Goal: Task Accomplishment & Management: Use online tool/utility

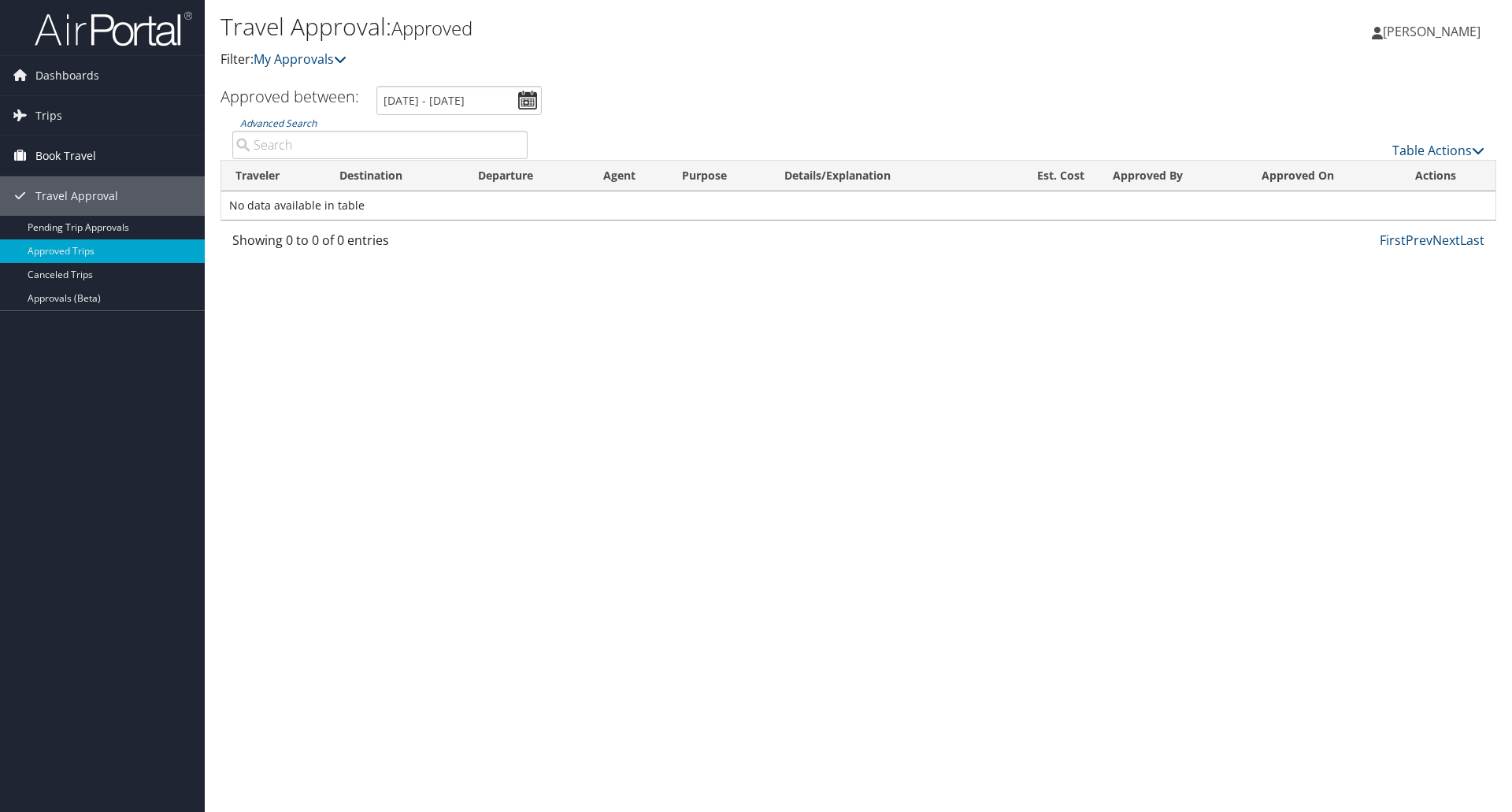
click at [100, 155] on link "Book Travel" at bounding box center [102, 156] width 205 height 40
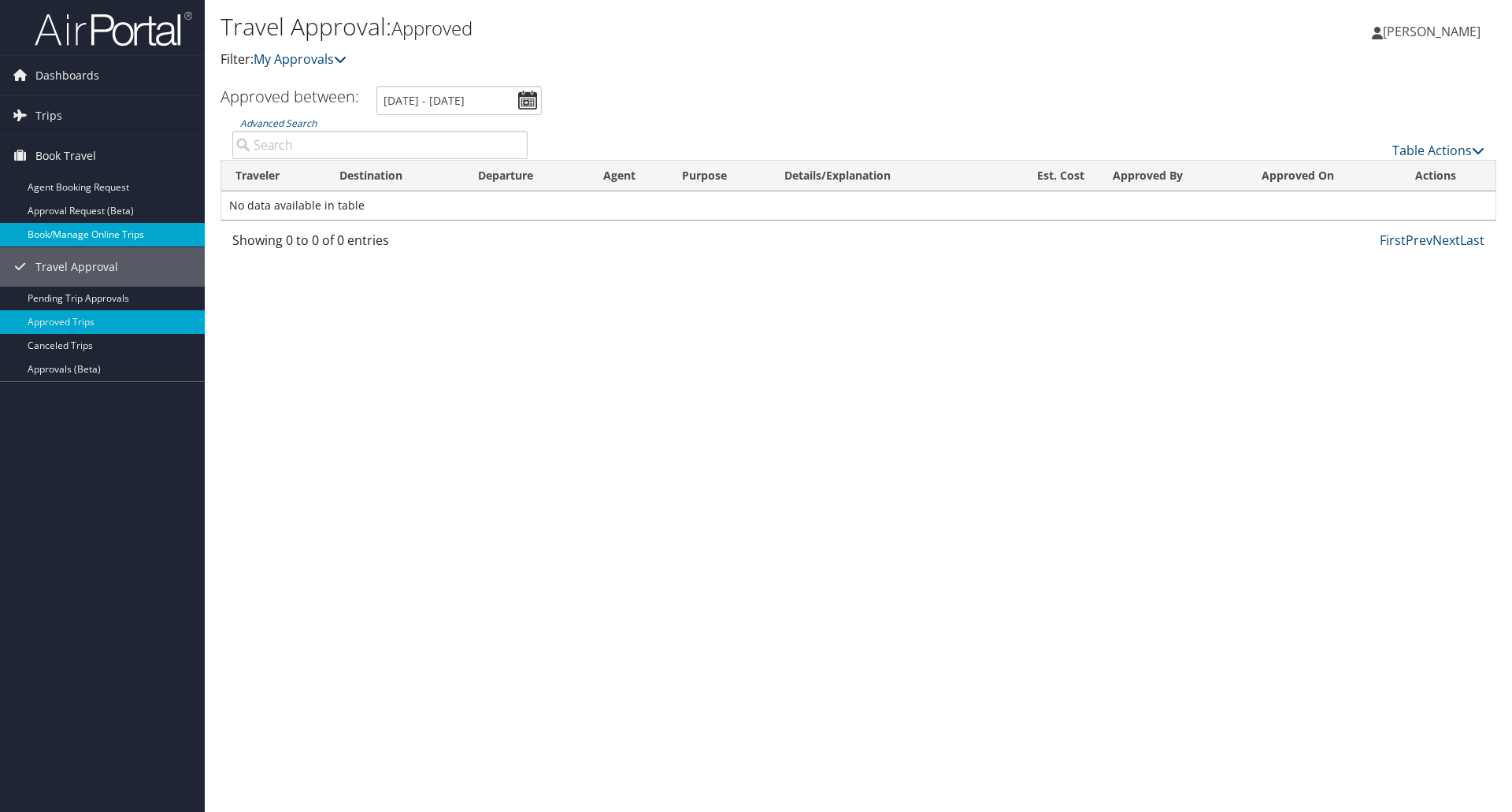
click at [105, 240] on link "Book/Manage Online Trips" at bounding box center [102, 235] width 205 height 23
